Goal: Transaction & Acquisition: Book appointment/travel/reservation

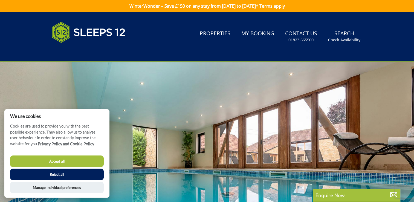
click at [62, 176] on button "Reject all" at bounding box center [57, 174] width 94 height 11
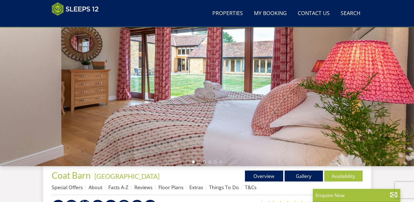
scroll to position [87, 0]
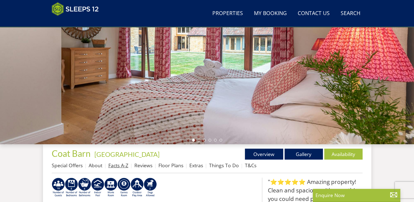
click at [122, 165] on link "Facts A-Z" at bounding box center [118, 165] width 20 height 7
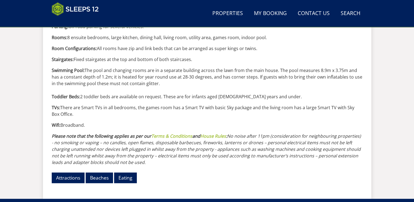
scroll to position [623, 0]
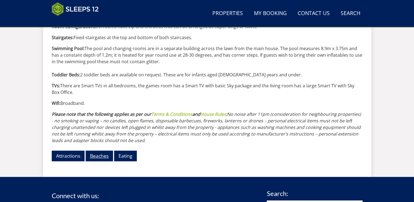
click at [96, 155] on link "Beaches" at bounding box center [99, 156] width 27 height 11
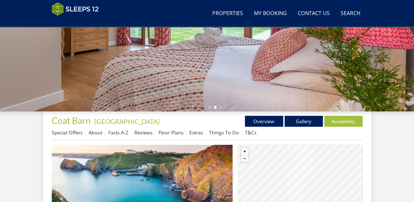
scroll to position [108, 0]
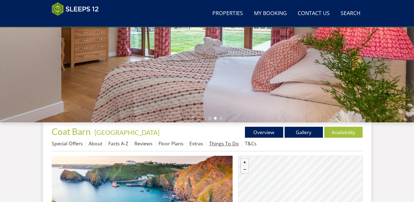
click at [220, 141] on link "Things To Do" at bounding box center [224, 143] width 30 height 7
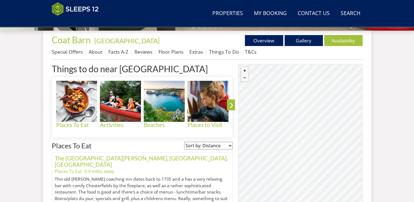
scroll to position [233, 0]
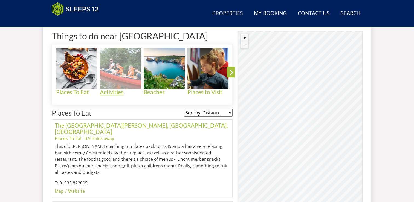
click at [113, 91] on h4 "Activities" at bounding box center [120, 92] width 41 height 6
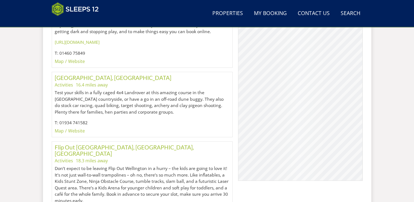
scroll to position [824, 0]
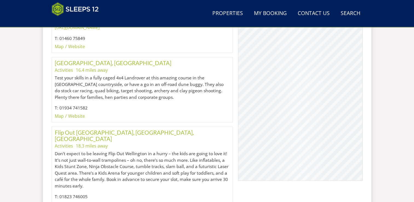
click at [77, 202] on link "Website" at bounding box center [76, 205] width 17 height 6
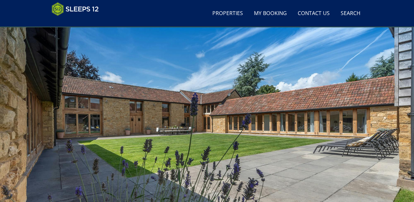
scroll to position [7, 0]
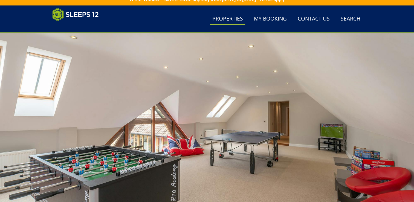
click at [230, 19] on link "Properties" at bounding box center [227, 19] width 35 height 12
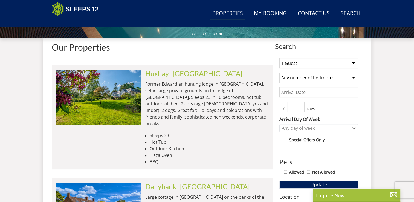
scroll to position [195, 0]
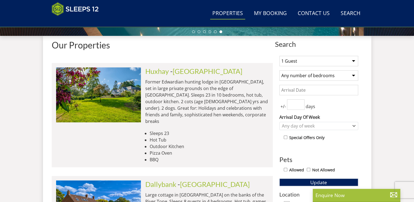
click at [353, 61] on select "1 Guest 2 Guests 3 Guests 4 Guests 5 Guests 6 Guests 7 Guests 8 Guests 9 Guests…" at bounding box center [319, 61] width 79 height 10
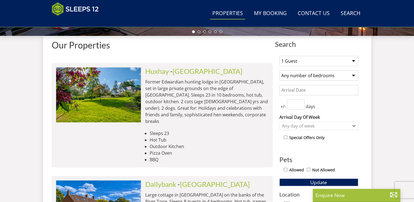
select select "16"
click at [280, 56] on select "1 Guest 2 Guests 3 Guests 4 Guests 5 Guests 6 Guests 7 Guests 8 Guests 9 Guests…" at bounding box center [319, 61] width 79 height 10
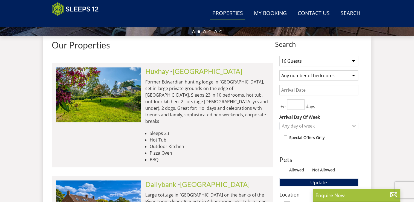
click at [354, 75] on select "Any number of bedrooms 4 Bedrooms 5 Bedrooms 6 Bedrooms 7 Bedrooms 8 Bedrooms 9…" at bounding box center [319, 75] width 79 height 10
click at [312, 91] on input "Date" at bounding box center [319, 90] width 79 height 10
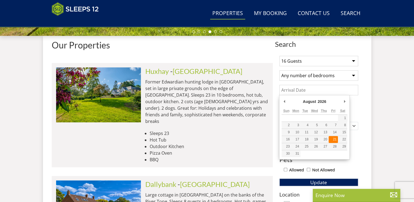
type input "[DATE]"
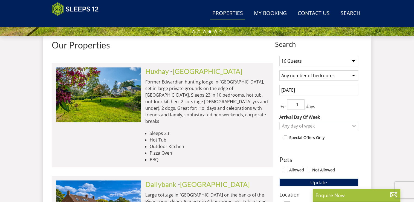
click at [300, 103] on input "1" at bounding box center [296, 104] width 18 height 10
click at [300, 103] on input "2" at bounding box center [296, 104] width 18 height 10
type input "3"
click at [300, 103] on input "3" at bounding box center [296, 104] width 18 height 10
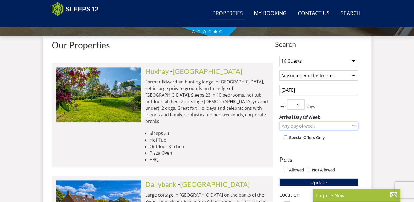
click at [355, 126] on icon "Combobox" at bounding box center [354, 125] width 3 height 3
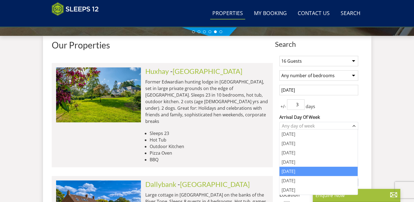
click at [294, 169] on div "[DATE]" at bounding box center [319, 171] width 78 height 9
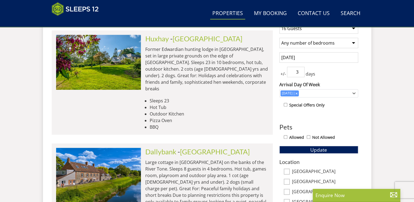
scroll to position [220, 0]
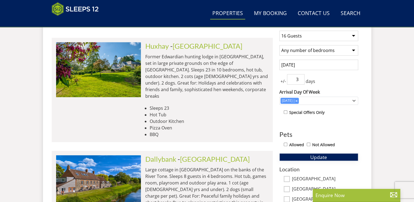
click at [329, 156] on button "Update" at bounding box center [319, 157] width 79 height 8
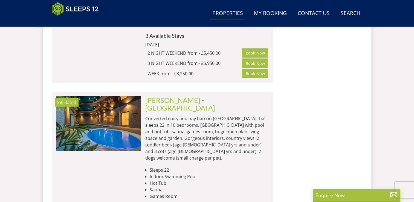
scroll to position [3295, 0]
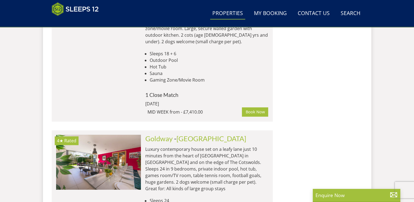
scroll to position [4638, 0]
